Goal: Check status

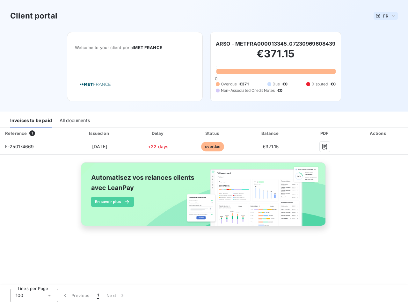
click at [386, 16] on span "FR" at bounding box center [385, 15] width 5 height 5
click at [276, 44] on h6 "ARSO - METFRA000013345_07230969608439" at bounding box center [276, 44] width 120 height 8
click at [31, 121] on div "Invoices to be paid" at bounding box center [31, 120] width 42 height 13
click at [74, 121] on div "All documents" at bounding box center [75, 120] width 30 height 13
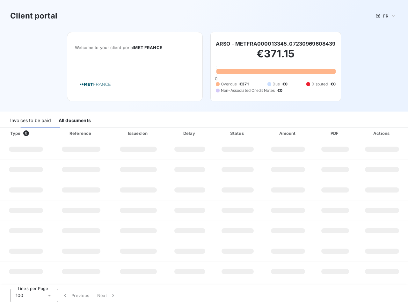
click at [33, 133] on div "Type 0" at bounding box center [28, 133] width 44 height 6
click at [99, 133] on div at bounding box center [101, 133] width 6 height 6
click at [158, 133] on div at bounding box center [157, 133] width 6 height 6
click at [214, 133] on div "Status" at bounding box center [237, 133] width 46 height 6
